Goal: Use online tool/utility: Utilize a website feature to perform a specific function

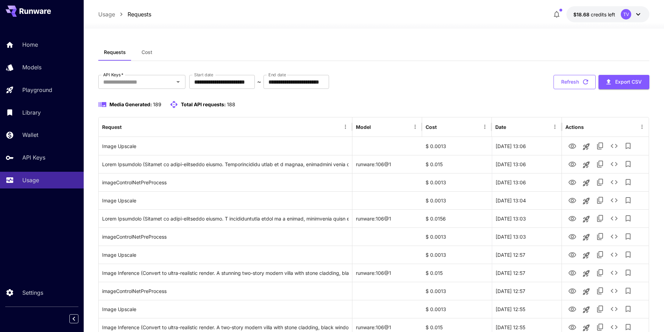
click at [574, 84] on button "Refresh" at bounding box center [574, 82] width 42 height 14
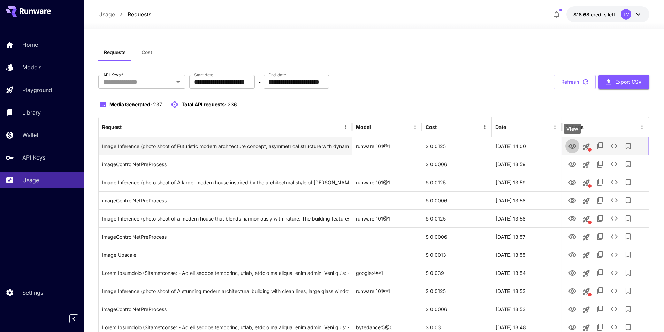
click at [572, 144] on icon "View" at bounding box center [572, 146] width 8 height 5
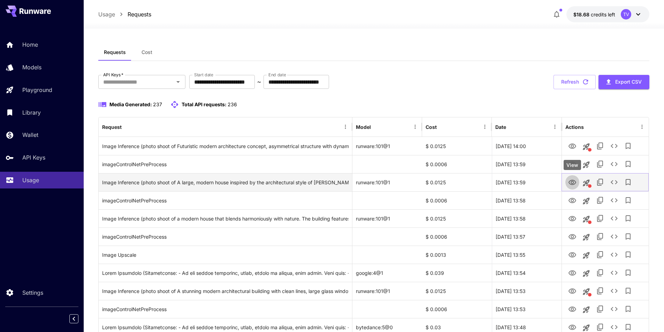
click at [572, 180] on icon "View" at bounding box center [572, 182] width 8 height 8
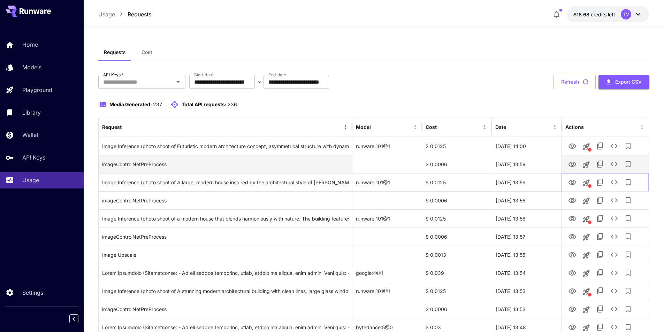
scroll to position [23, 0]
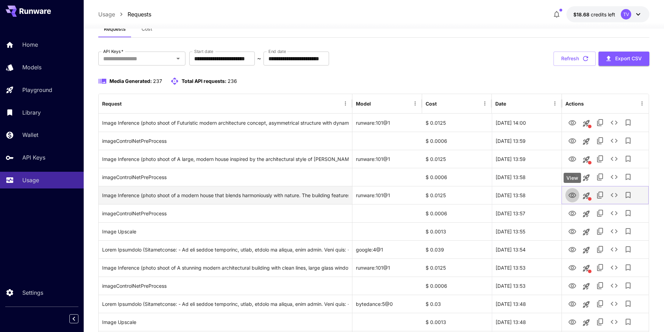
click at [574, 195] on icon "View" at bounding box center [572, 195] width 8 height 8
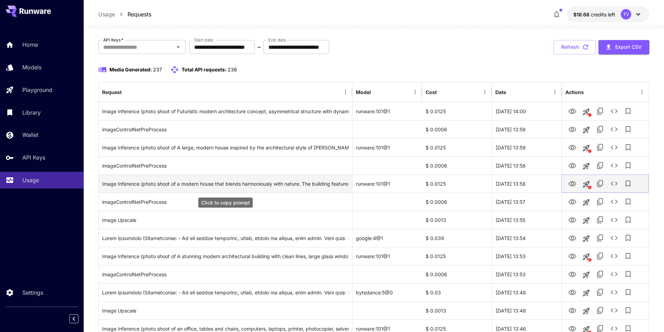
scroll to position [46, 0]
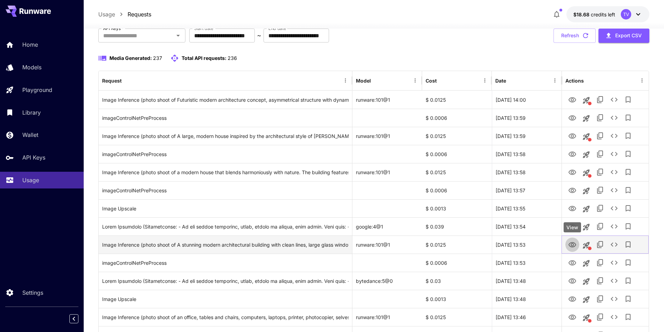
click at [570, 244] on icon "View" at bounding box center [572, 245] width 8 height 8
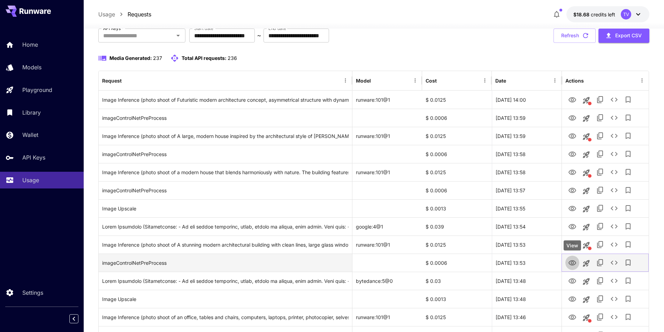
click at [572, 262] on icon "View" at bounding box center [572, 263] width 8 height 8
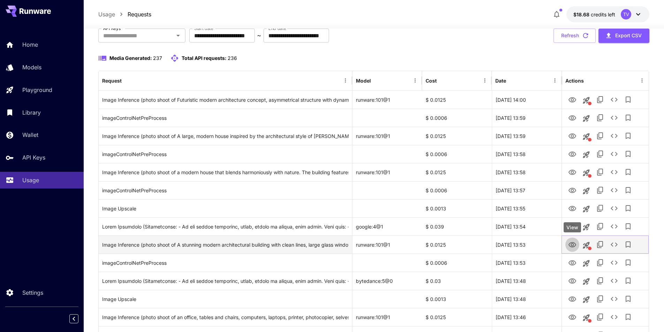
click at [570, 243] on icon "View" at bounding box center [572, 245] width 8 height 8
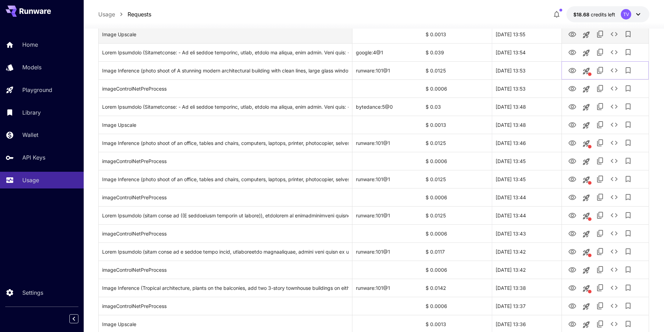
scroll to position [232, 0]
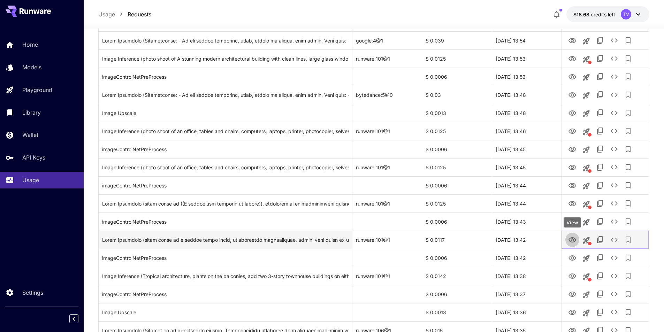
click at [570, 239] on icon "View" at bounding box center [572, 240] width 8 height 8
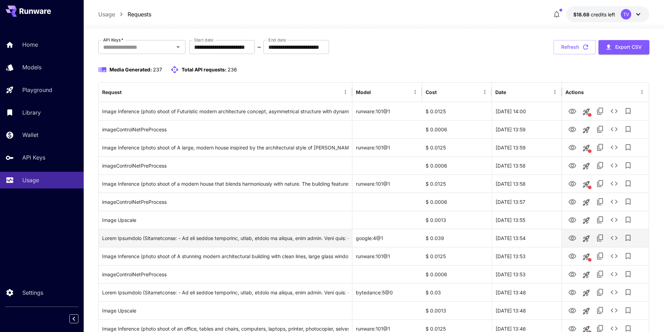
scroll to position [0, 0]
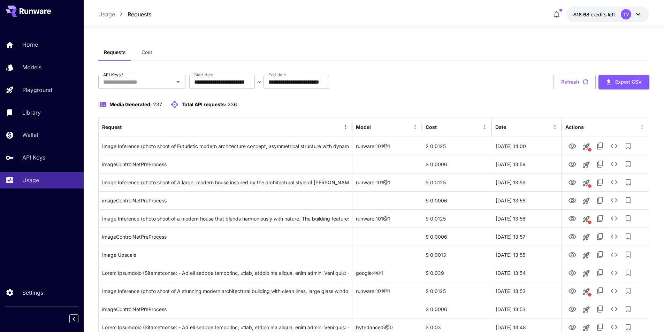
click at [61, 237] on div "Home Models Playground Library Wallet API Keys Usage Settings" at bounding box center [42, 166] width 84 height 332
click at [575, 83] on button "Refresh" at bounding box center [574, 82] width 42 height 14
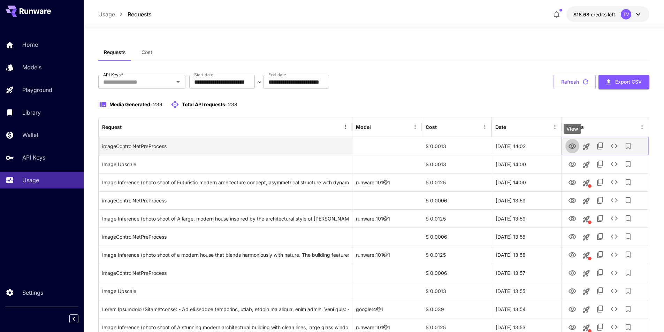
click at [572, 144] on icon "View" at bounding box center [572, 146] width 8 height 5
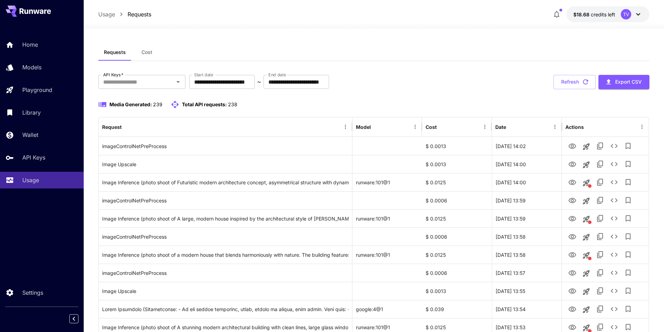
click at [574, 82] on button "Refresh" at bounding box center [574, 82] width 42 height 14
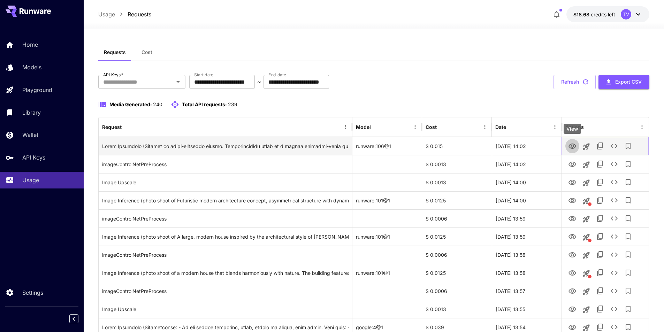
click at [572, 144] on icon "View" at bounding box center [572, 146] width 8 height 8
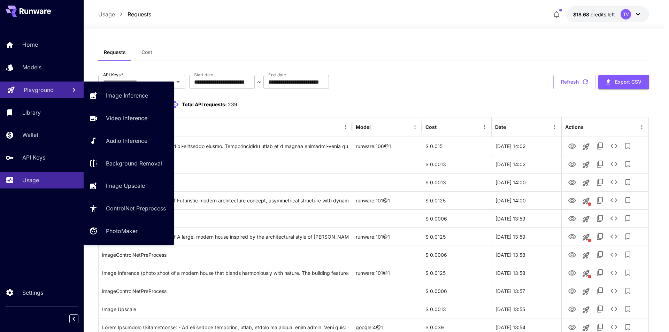
click at [9, 89] on icon at bounding box center [11, 89] width 8 height 8
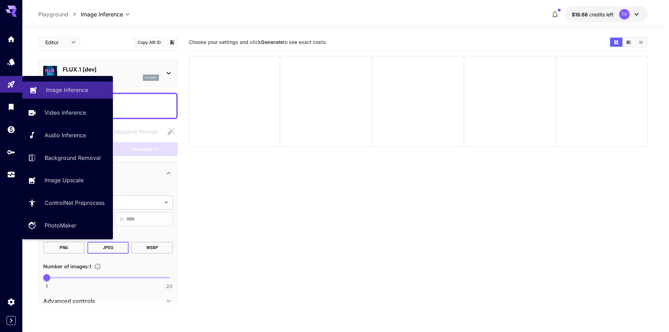
click at [76, 88] on p "Image Inference" at bounding box center [67, 90] width 42 height 8
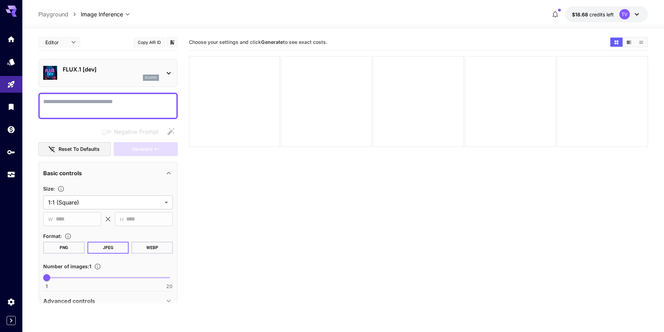
click at [167, 70] on icon at bounding box center [168, 73] width 8 height 8
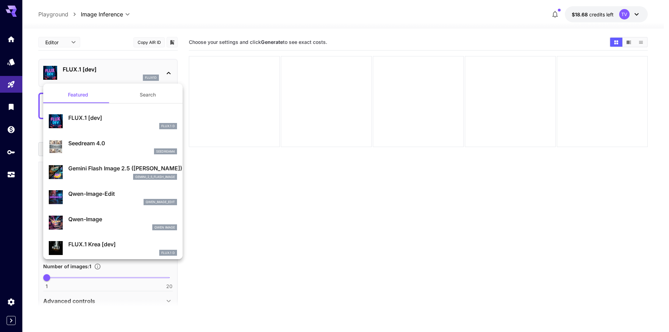
click at [222, 222] on div at bounding box center [334, 166] width 669 height 332
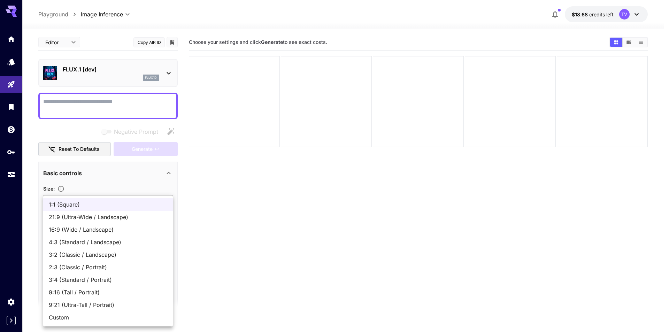
click at [144, 200] on body "**********" at bounding box center [334, 193] width 669 height 387
click at [107, 229] on span "16:9 (Wide / Landscape)" at bounding box center [108, 229] width 118 height 8
type input "**********"
type input "****"
type input "***"
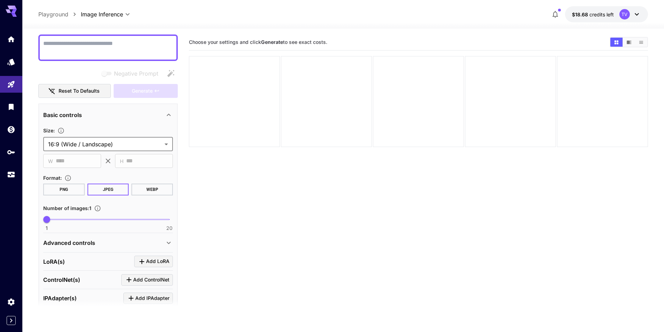
scroll to position [93, 0]
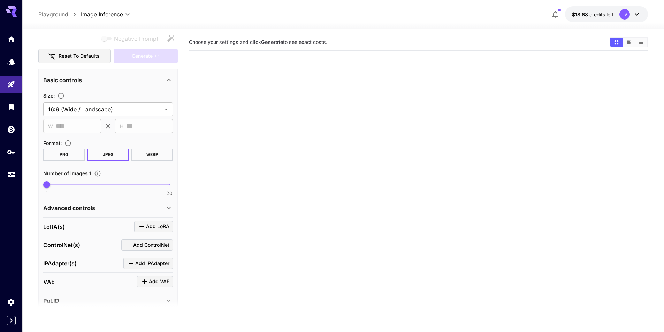
click at [165, 210] on icon at bounding box center [168, 208] width 8 height 8
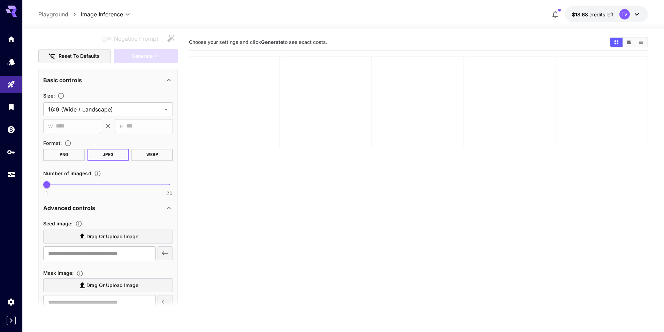
scroll to position [116, 0]
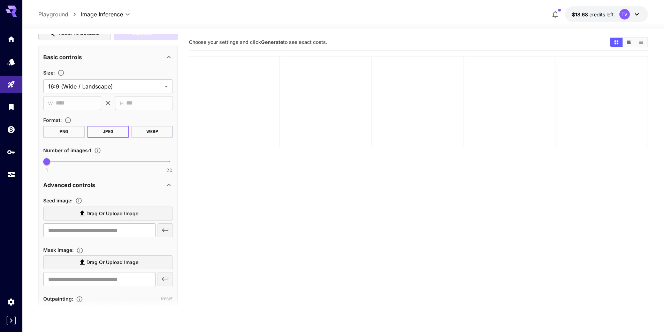
click at [132, 210] on span "Drag or upload image" at bounding box center [112, 213] width 52 height 9
click at [0, 0] on input "Drag or upload image" at bounding box center [0, 0] width 0 height 0
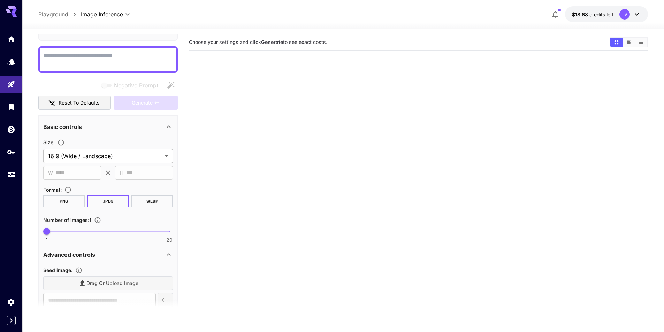
type input "**********"
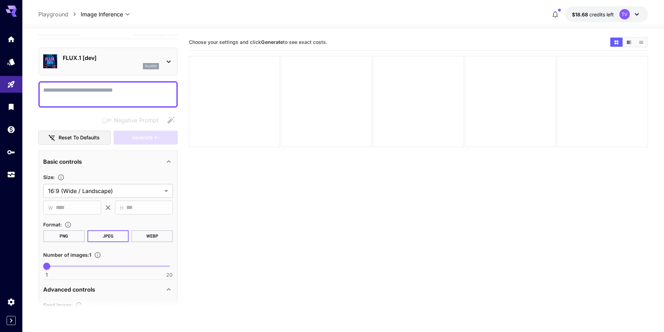
scroll to position [0, 0]
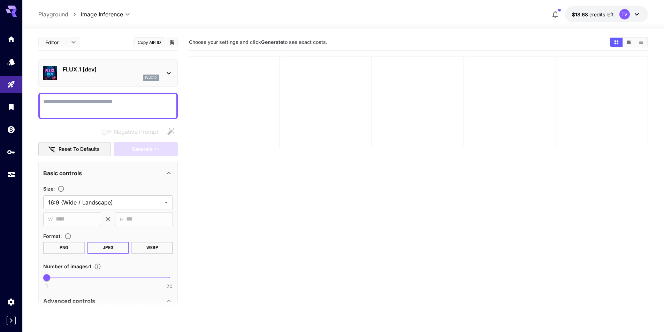
click at [168, 69] on div at bounding box center [168, 73] width 8 height 9
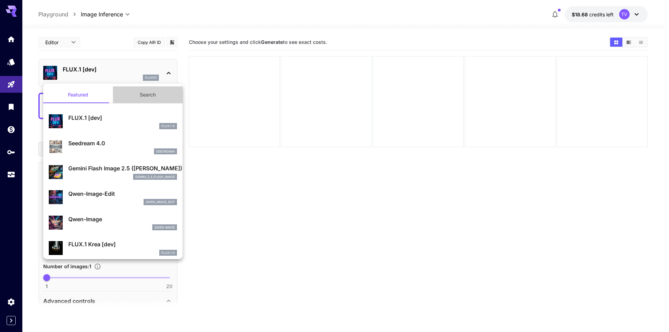
click at [150, 94] on button "Search" at bounding box center [148, 94] width 70 height 17
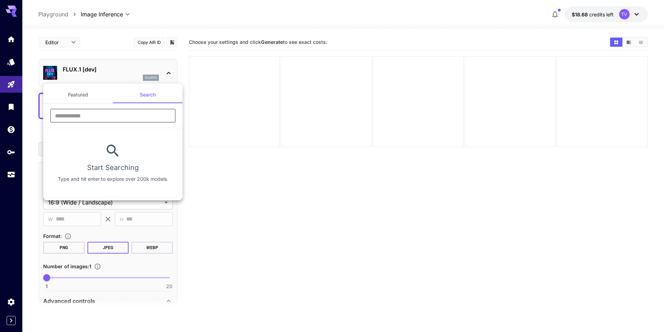
click at [94, 116] on input "text" at bounding box center [112, 116] width 125 height 14
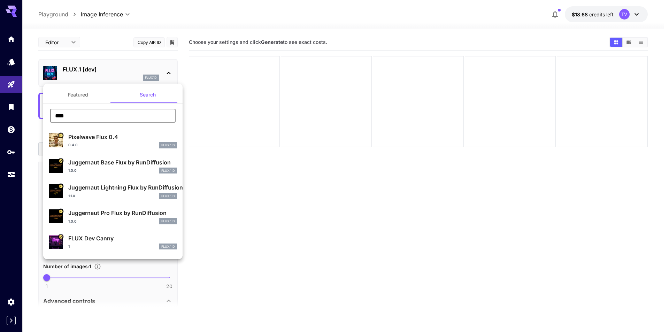
type input "****"
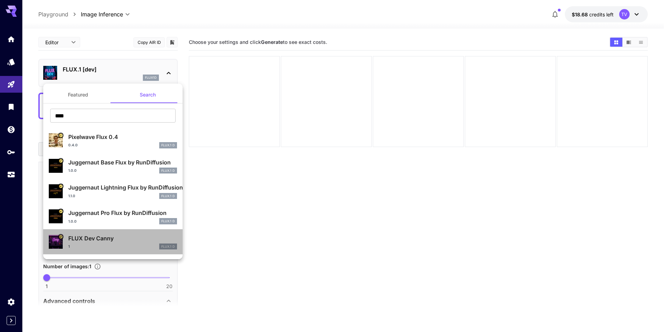
click at [120, 242] on p "FLUX Dev Canny" at bounding box center [122, 238] width 109 height 8
type input "**"
type input "*"
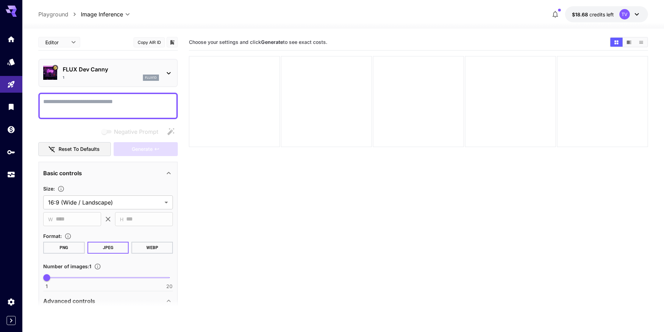
click at [109, 100] on textarea "Negative Prompt" at bounding box center [108, 106] width 130 height 17
type textarea "**********"
click at [138, 148] on span "Generate" at bounding box center [142, 149] width 21 height 9
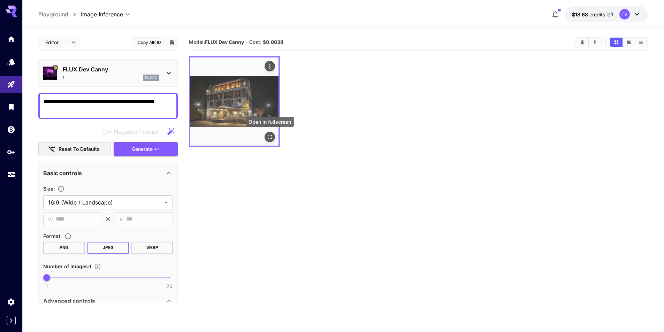
click at [267, 136] on icon "Open in fullscreen" at bounding box center [269, 136] width 7 height 7
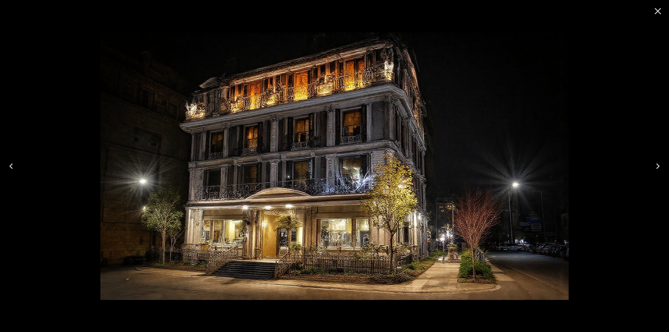
click at [582, 93] on div at bounding box center [334, 166] width 669 height 332
click at [654, 12] on icon "Close" at bounding box center [657, 11] width 11 height 11
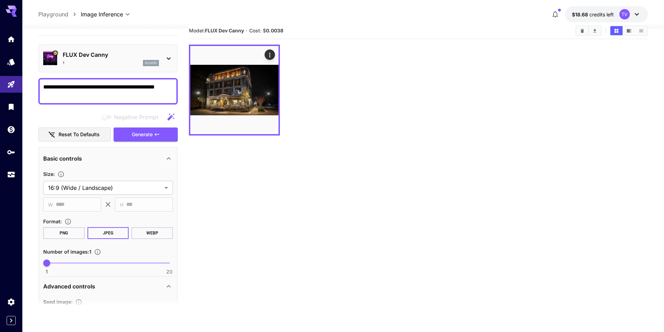
scroll to position [2, 0]
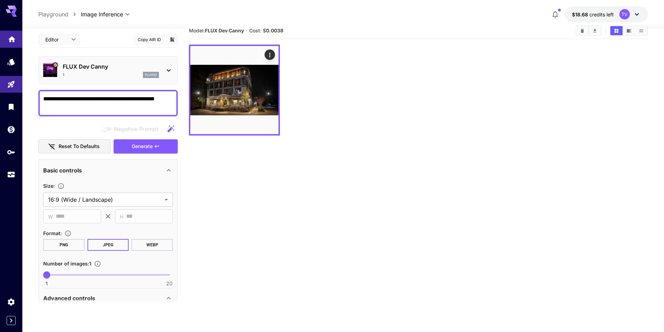
click at [7, 38] on link at bounding box center [11, 39] width 22 height 17
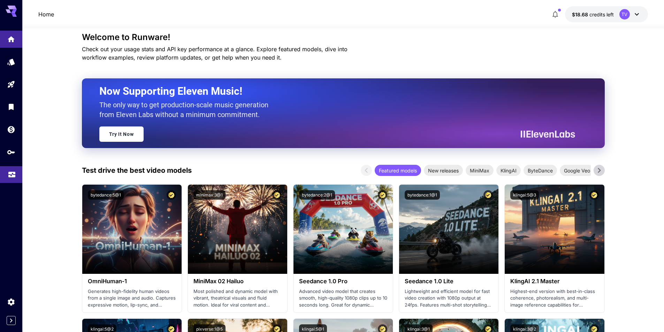
click at [11, 171] on icon "Usage" at bounding box center [12, 173] width 8 height 8
